Goal: Transaction & Acquisition: Purchase product/service

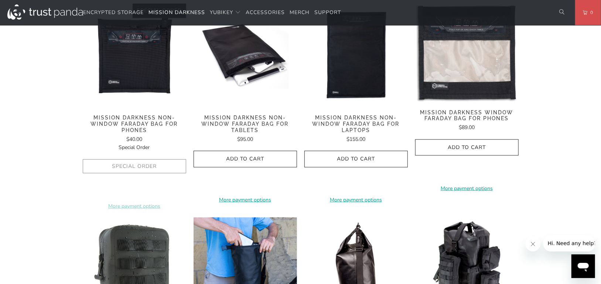
scroll to position [480, 0]
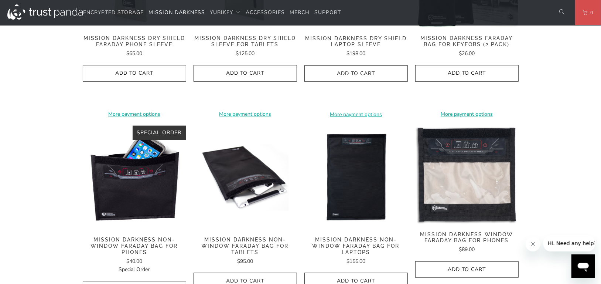
click at [133, 186] on img at bounding box center [134, 177] width 103 height 103
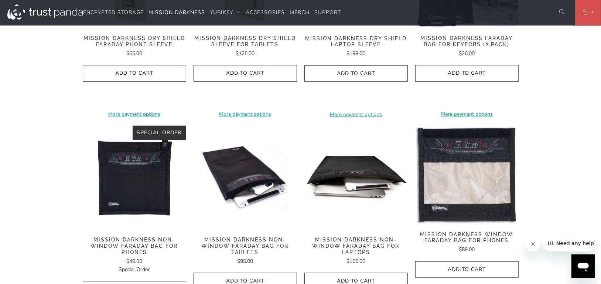
click at [346, 153] on img at bounding box center [355, 177] width 103 height 103
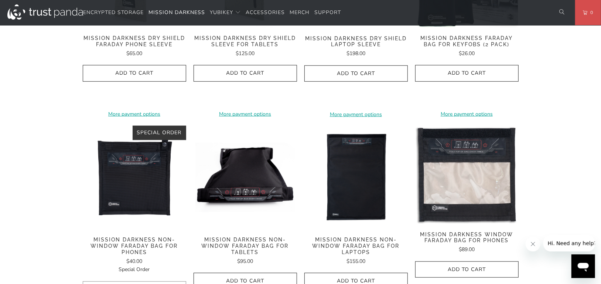
click at [234, 183] on img at bounding box center [244, 177] width 103 height 103
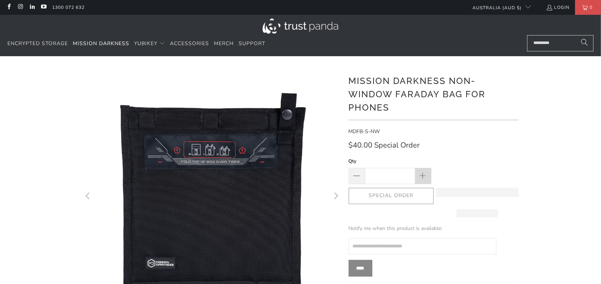
click at [421, 173] on span at bounding box center [423, 176] width 8 height 8
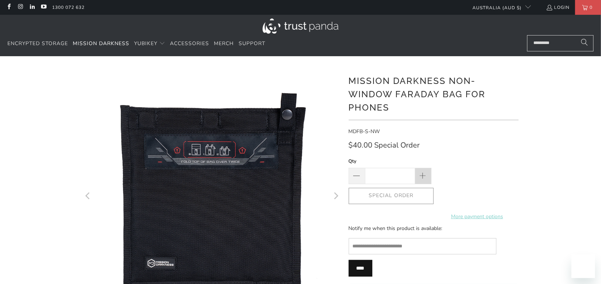
click at [421, 173] on span at bounding box center [423, 176] width 8 height 8
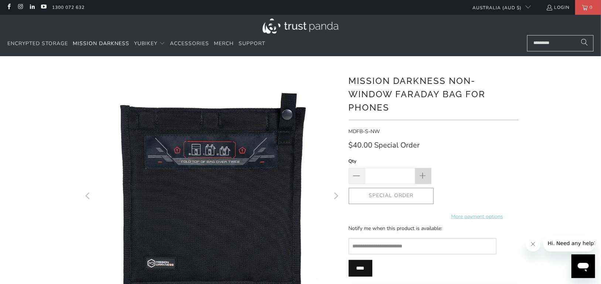
click at [421, 173] on span at bounding box center [423, 176] width 8 height 8
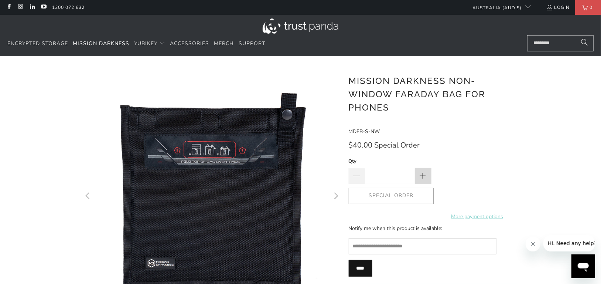
click at [421, 173] on span at bounding box center [423, 176] width 8 height 8
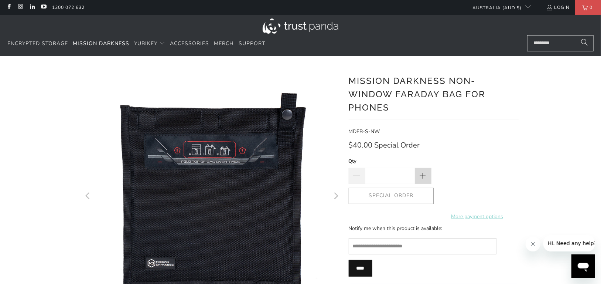
click at [421, 173] on span at bounding box center [423, 176] width 8 height 8
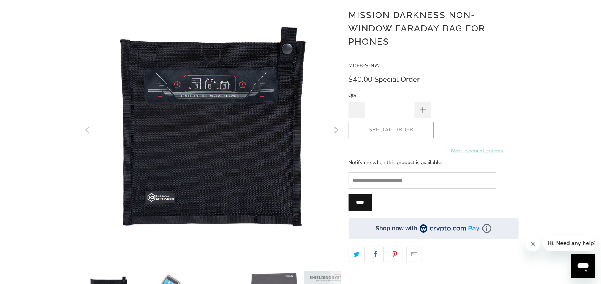
scroll to position [74, 0]
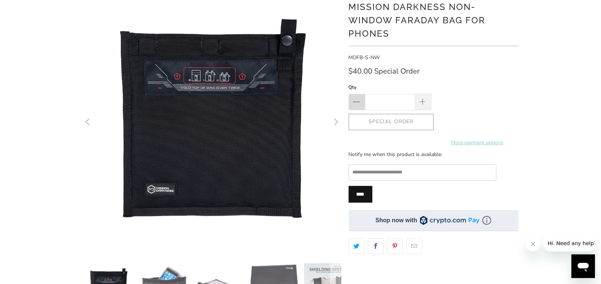
click at [358, 104] on span at bounding box center [356, 102] width 9 height 9
click at [359, 104] on span at bounding box center [356, 102] width 9 height 9
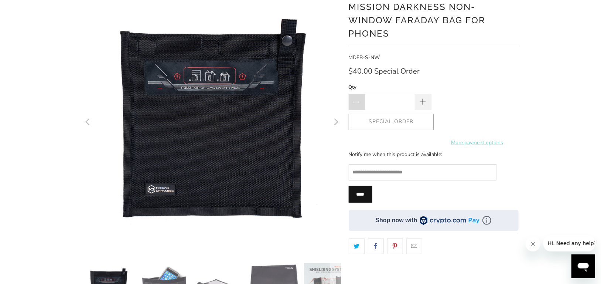
click at [359, 104] on span at bounding box center [356, 102] width 9 height 9
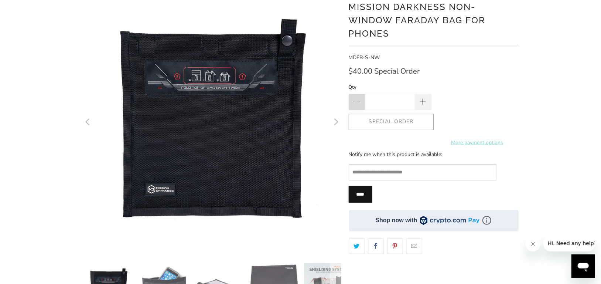
click at [359, 104] on span at bounding box center [356, 102] width 9 height 9
click at [360, 104] on span at bounding box center [356, 102] width 9 height 9
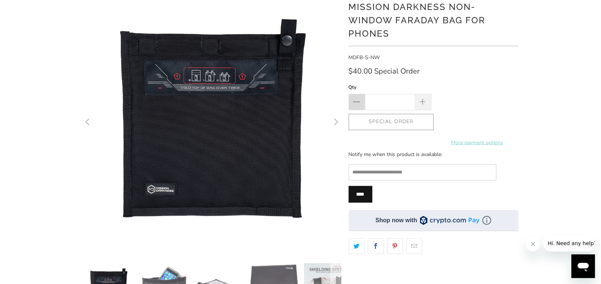
click at [360, 104] on span at bounding box center [356, 102] width 9 height 9
click at [359, 104] on span at bounding box center [356, 102] width 9 height 9
type input "*"
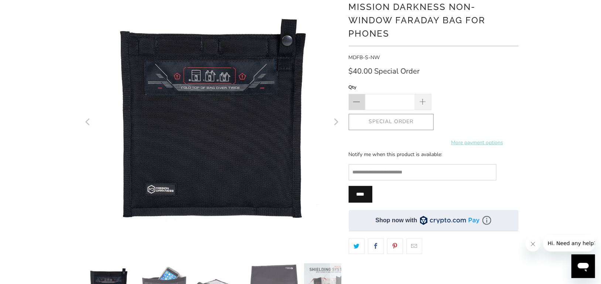
click at [359, 104] on span at bounding box center [356, 102] width 9 height 9
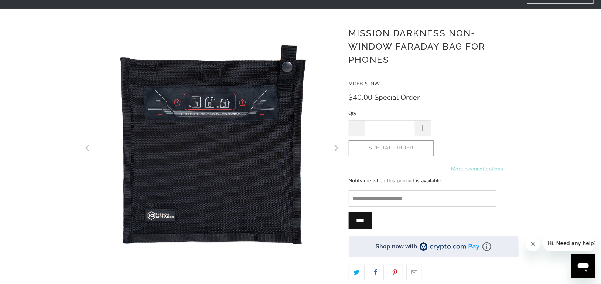
scroll to position [0, 0]
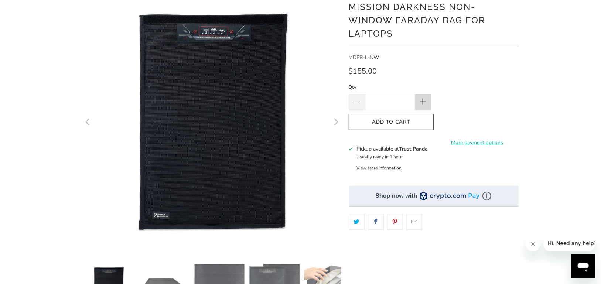
click at [422, 102] on span at bounding box center [423, 102] width 8 height 8
click at [422, 101] on span at bounding box center [423, 102] width 8 height 8
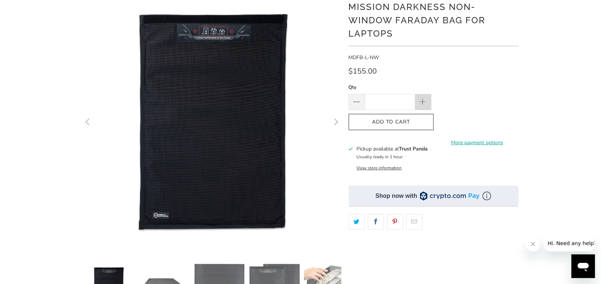
click at [422, 101] on span at bounding box center [423, 102] width 8 height 8
click at [404, 121] on span "Add to Cart" at bounding box center [390, 122] width 69 height 6
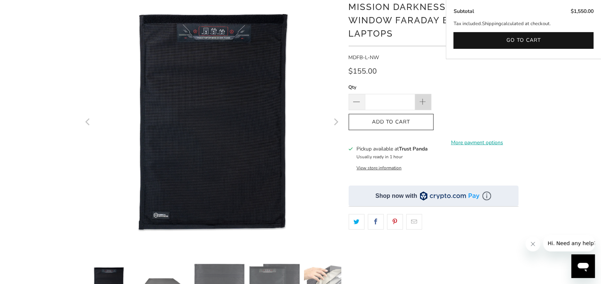
click at [423, 100] on span at bounding box center [423, 102] width 8 height 8
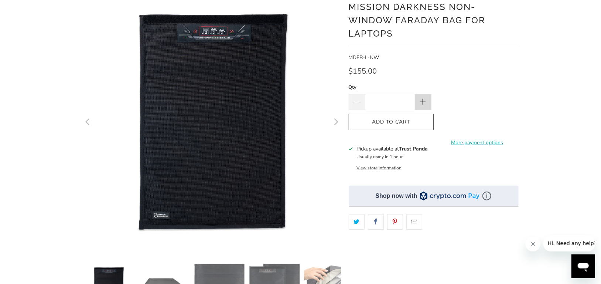
click at [422, 100] on span at bounding box center [423, 102] width 8 height 8
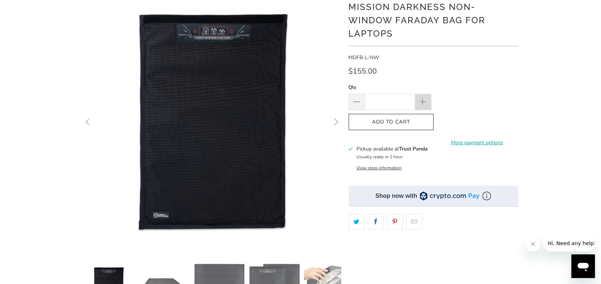
click at [422, 100] on span at bounding box center [423, 102] width 8 height 8
click at [423, 100] on span at bounding box center [423, 102] width 8 height 8
type input "**"
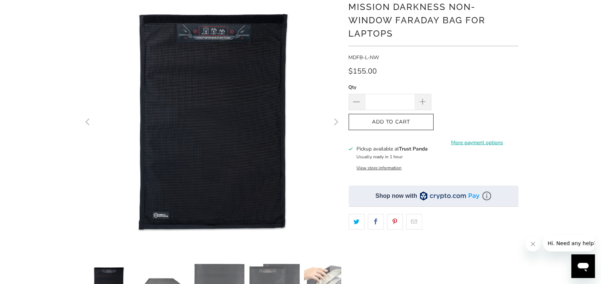
click at [402, 120] on span "Add to Cart" at bounding box center [390, 122] width 69 height 6
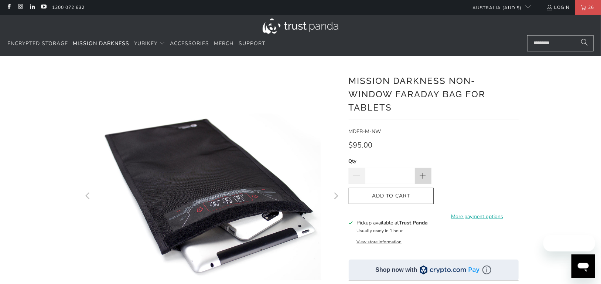
click at [423, 174] on span at bounding box center [423, 176] width 8 height 8
click at [423, 173] on span at bounding box center [423, 176] width 8 height 8
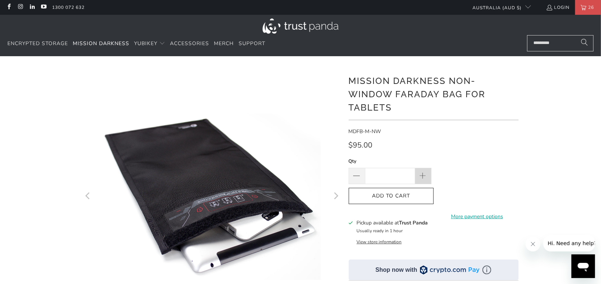
click at [423, 173] on span at bounding box center [423, 176] width 8 height 8
click at [423, 172] on span at bounding box center [423, 176] width 8 height 8
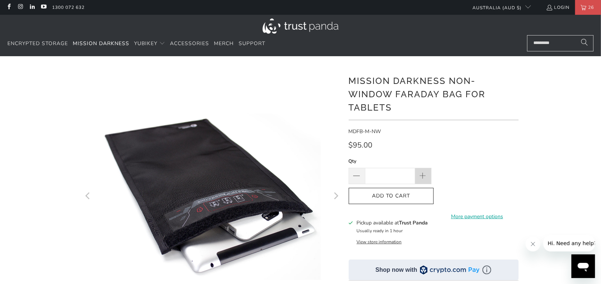
click at [423, 172] on span at bounding box center [423, 176] width 8 height 8
type input "**"
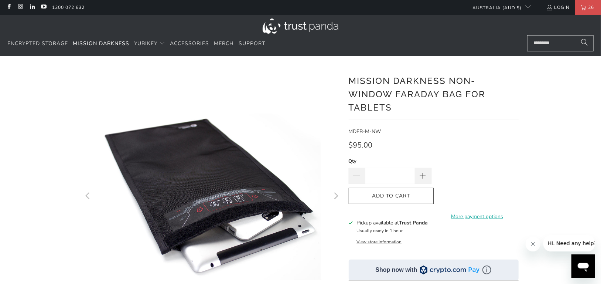
click at [410, 193] on span "Add to Cart" at bounding box center [390, 196] width 69 height 6
